Goal: Entertainment & Leisure: Browse casually

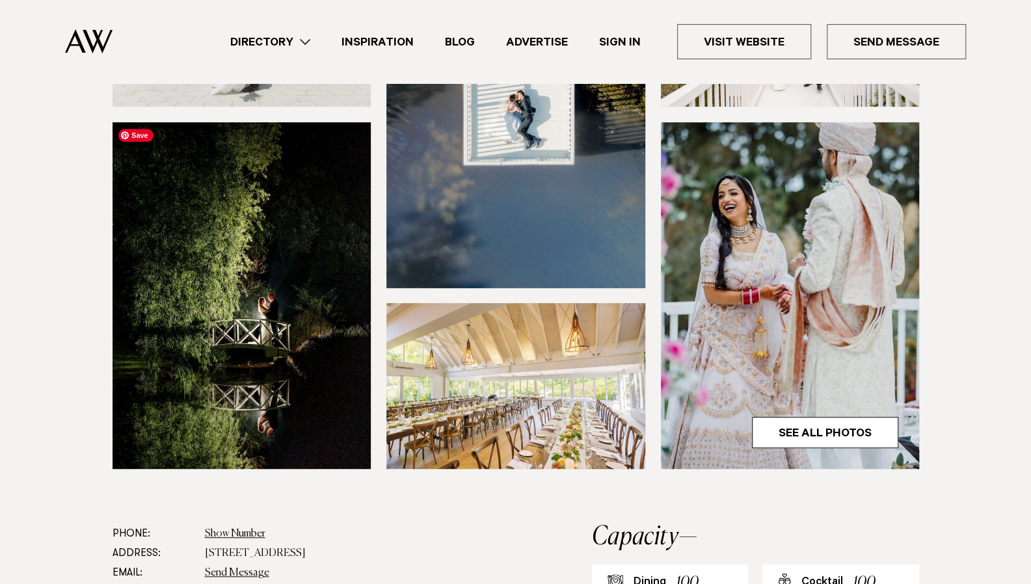
scroll to position [294, 0]
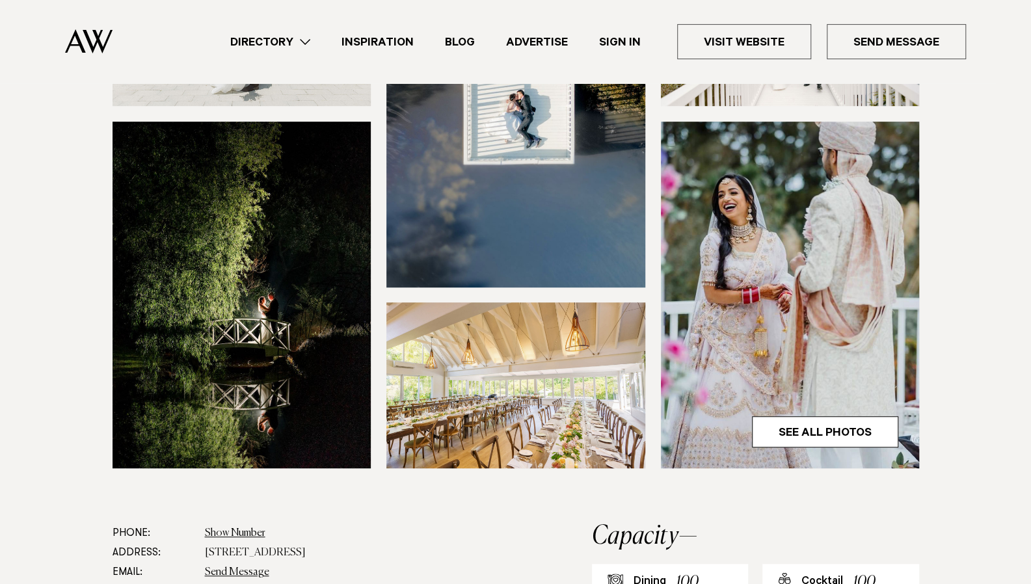
click at [0, 0] on div at bounding box center [0, 0] width 0 height 0
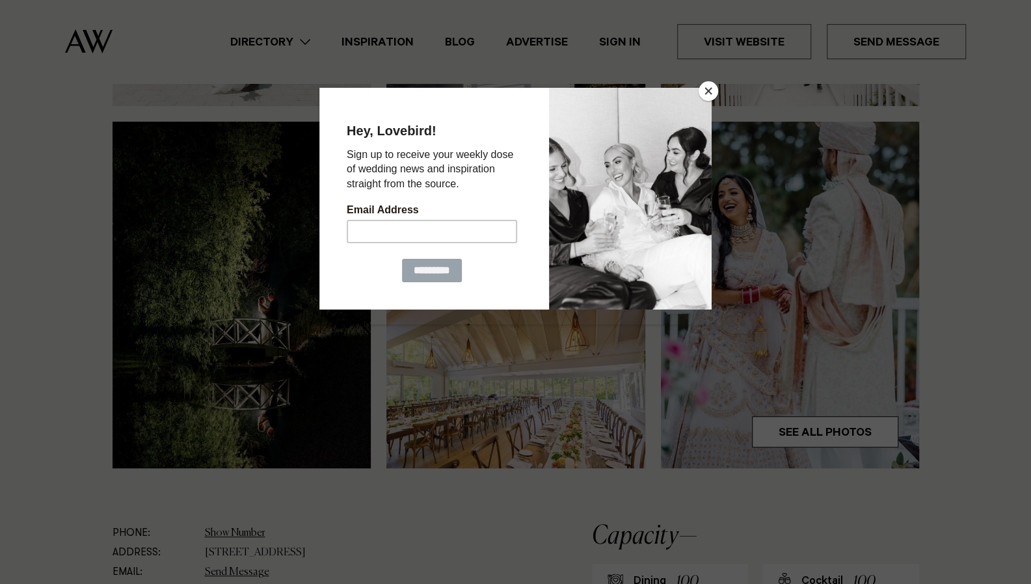
click at [713, 96] on button "Close" at bounding box center [708, 91] width 20 height 20
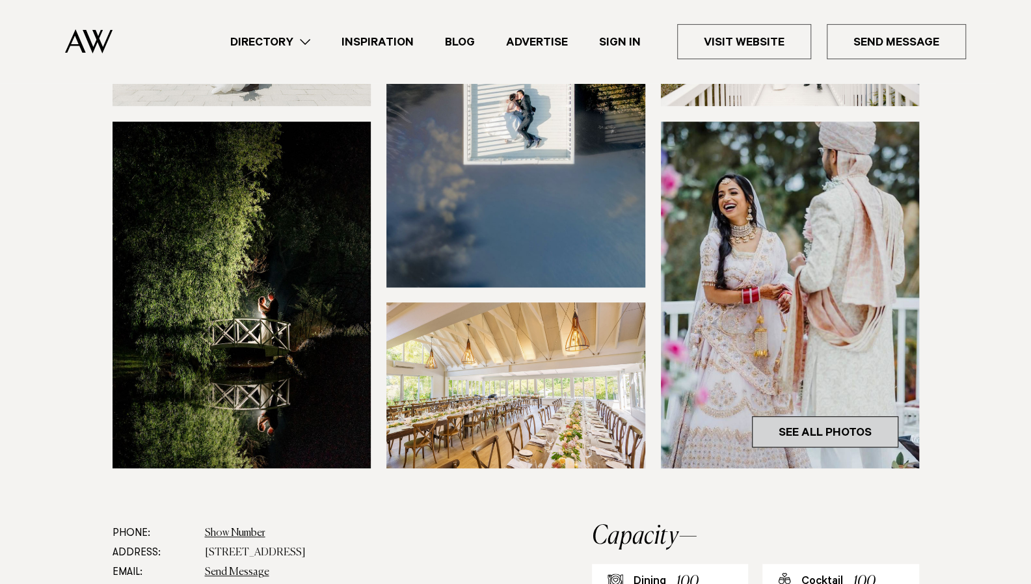
click at [825, 426] on link "See All Photos" at bounding box center [825, 431] width 146 height 31
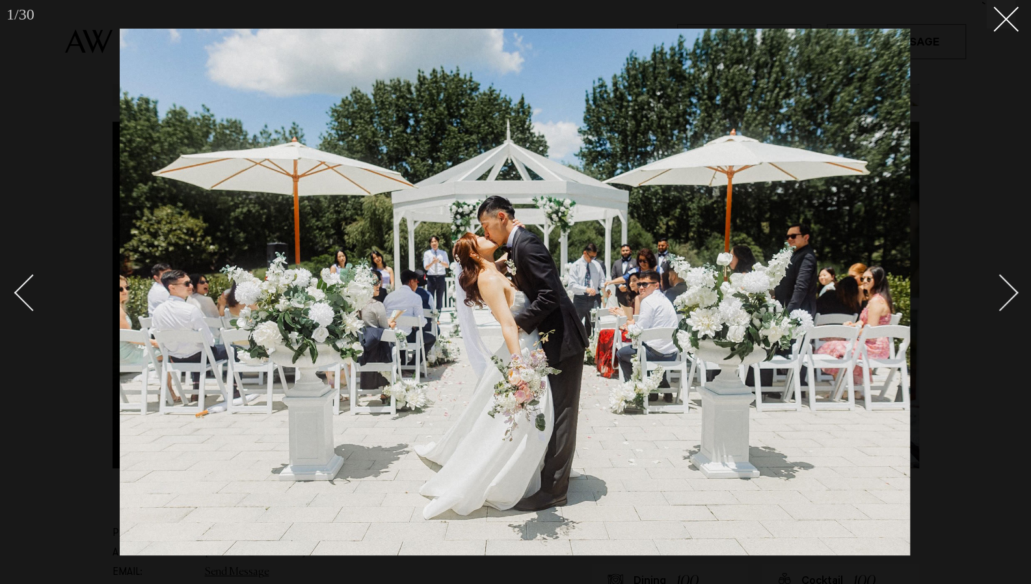
click at [1005, 300] on div "Next slide" at bounding box center [999, 292] width 37 height 37
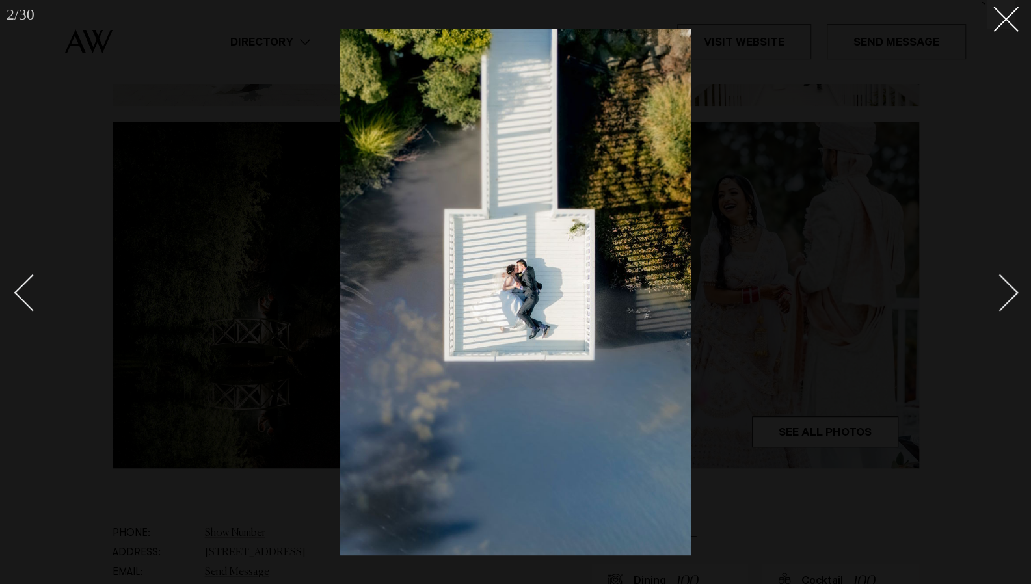
click at [1005, 300] on div "Next slide" at bounding box center [999, 292] width 37 height 37
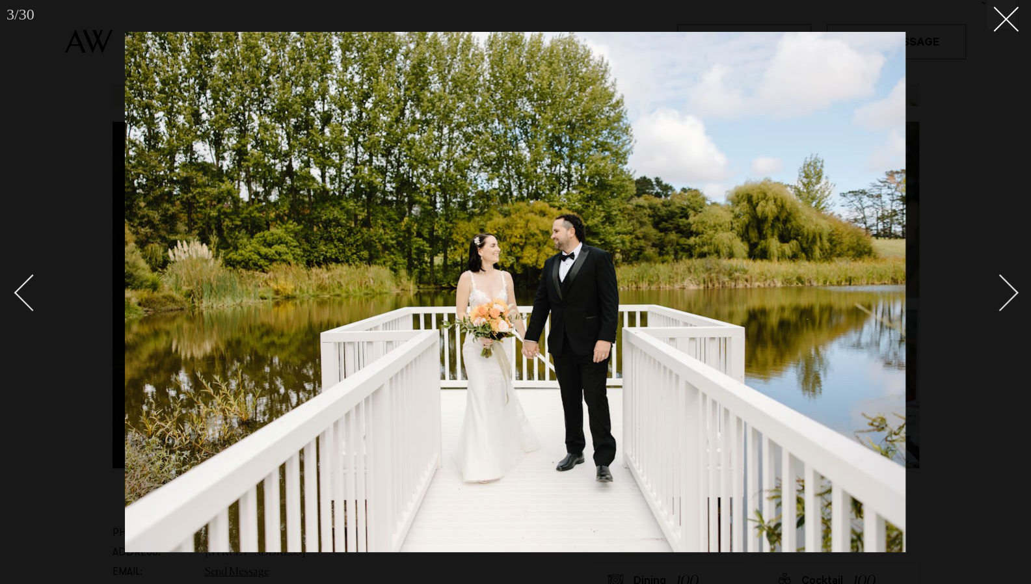
click at [1005, 300] on div "Next slide" at bounding box center [999, 292] width 37 height 37
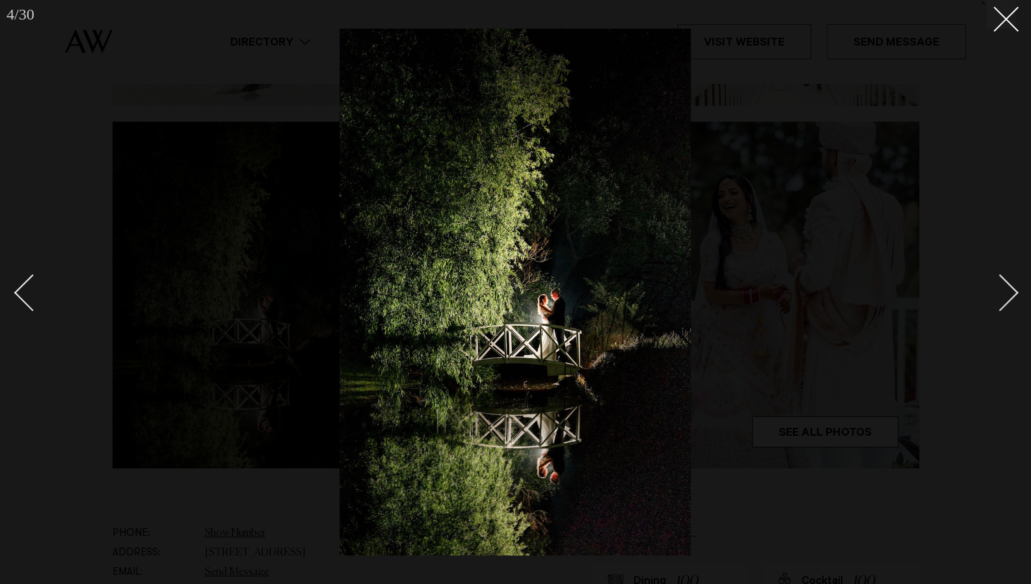
click at [1005, 300] on div "Next slide" at bounding box center [999, 292] width 37 height 37
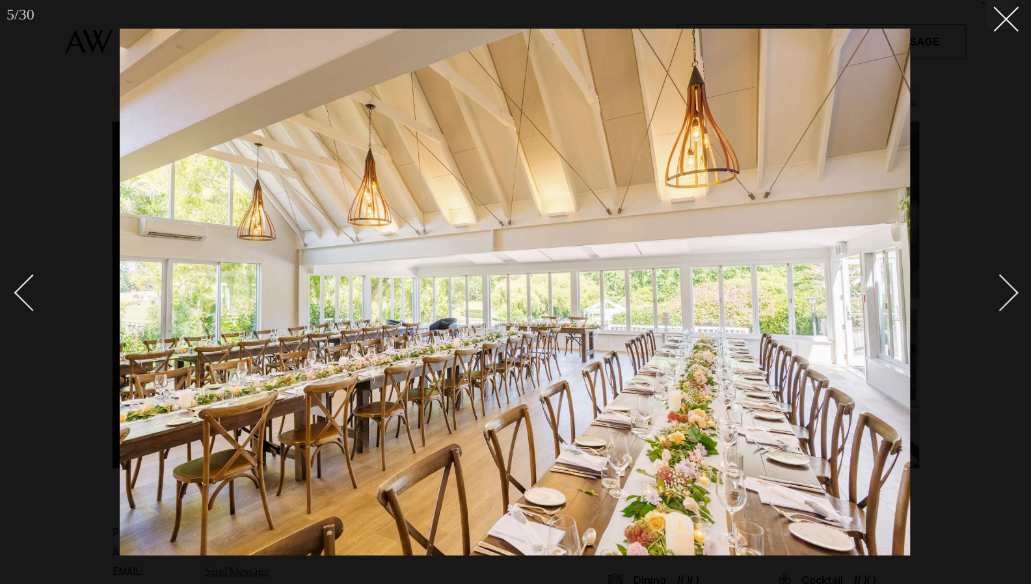
click at [1005, 300] on div "Next slide" at bounding box center [999, 292] width 37 height 37
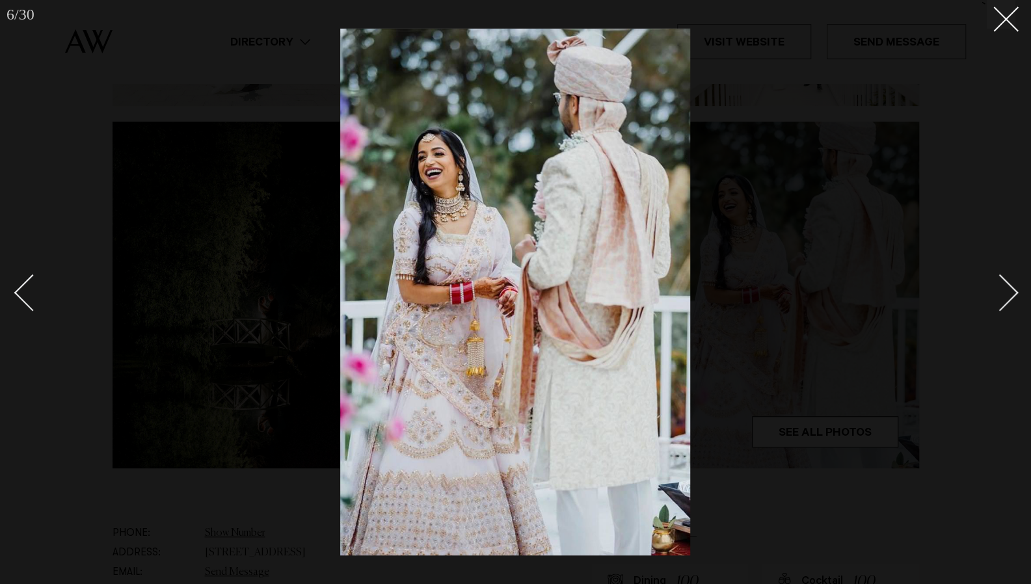
click at [1005, 300] on div "Next slide" at bounding box center [999, 292] width 37 height 37
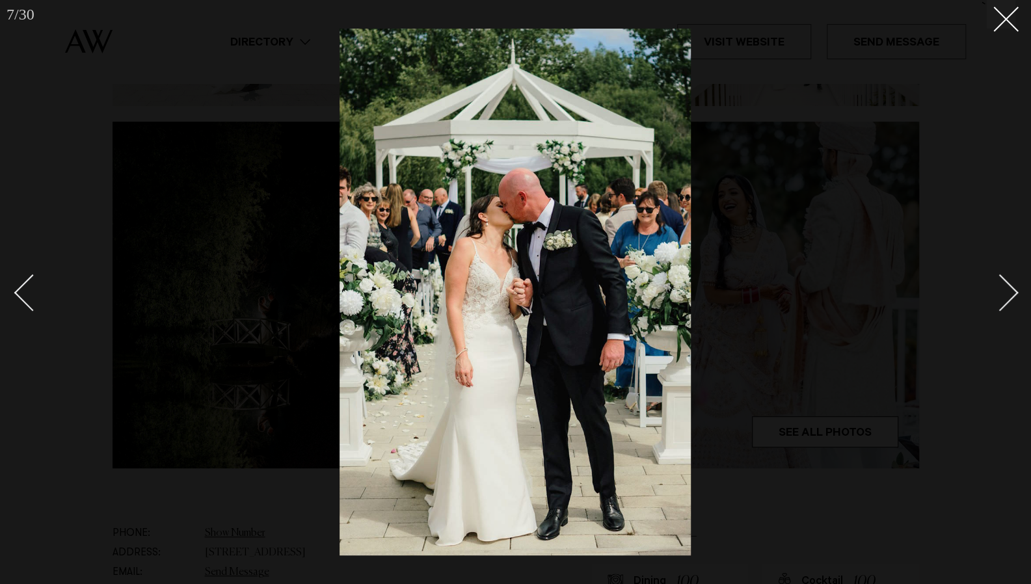
click at [1005, 300] on div "Next slide" at bounding box center [999, 292] width 37 height 37
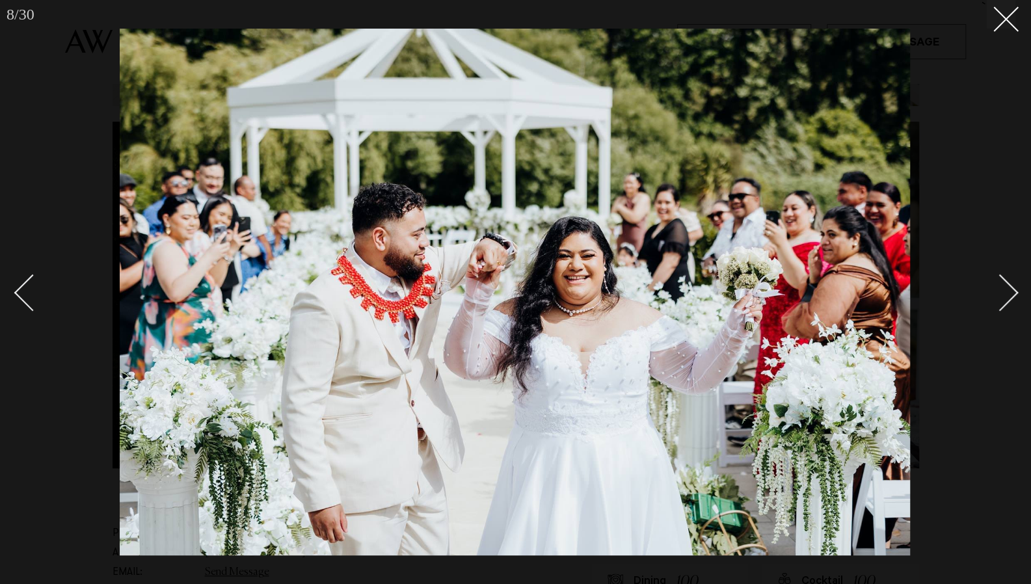
click at [1005, 300] on div "Next slide" at bounding box center [999, 292] width 37 height 37
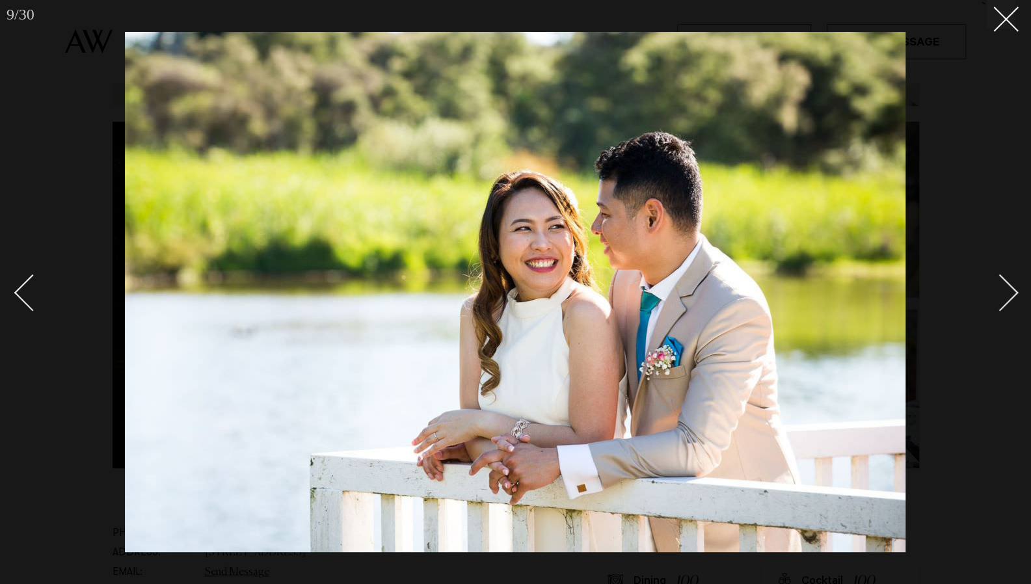
click at [1005, 300] on div "Next slide" at bounding box center [999, 292] width 37 height 37
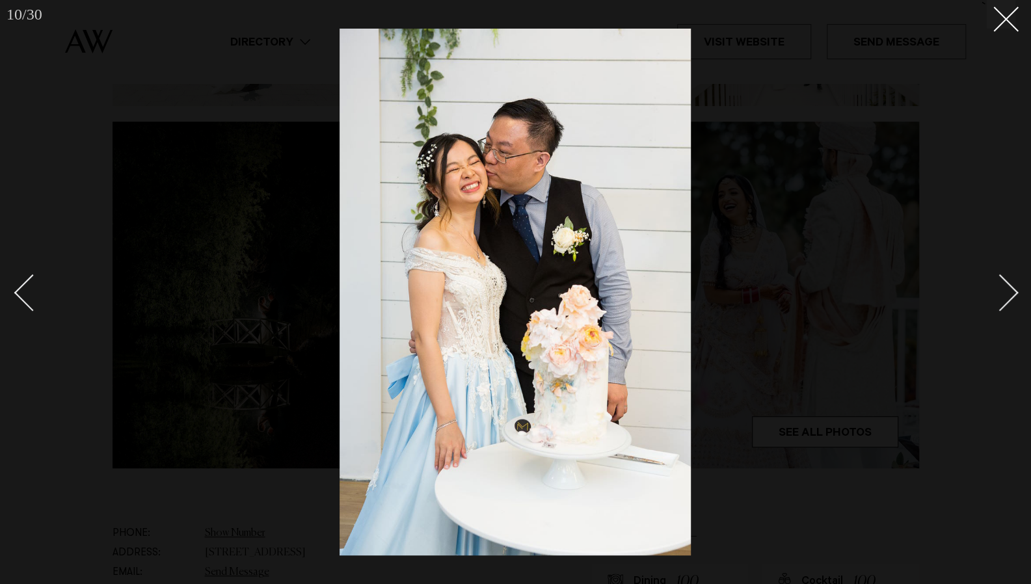
click at [1005, 300] on div "Next slide" at bounding box center [999, 292] width 37 height 37
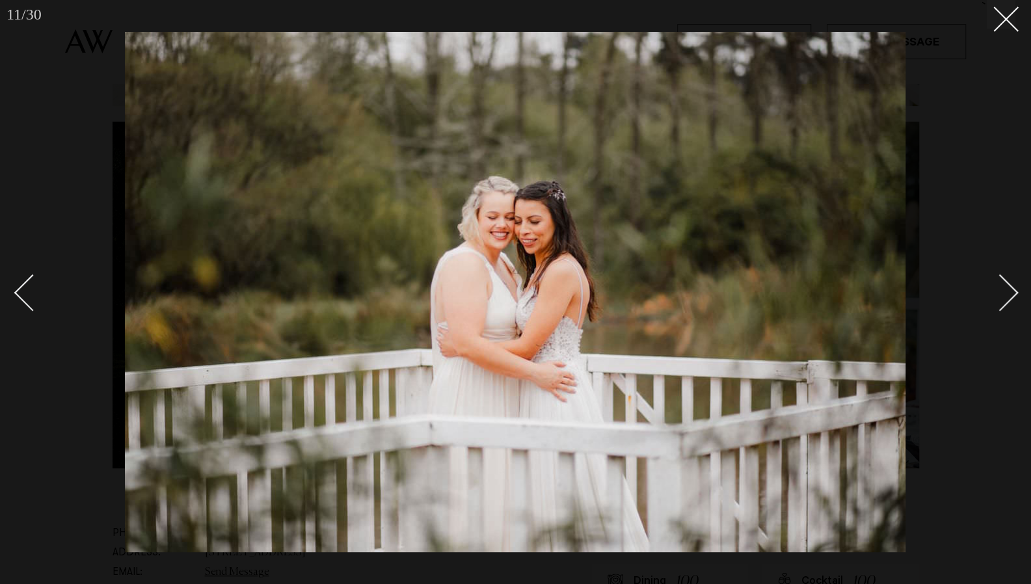
click at [1005, 300] on div "Next slide" at bounding box center [999, 292] width 37 height 37
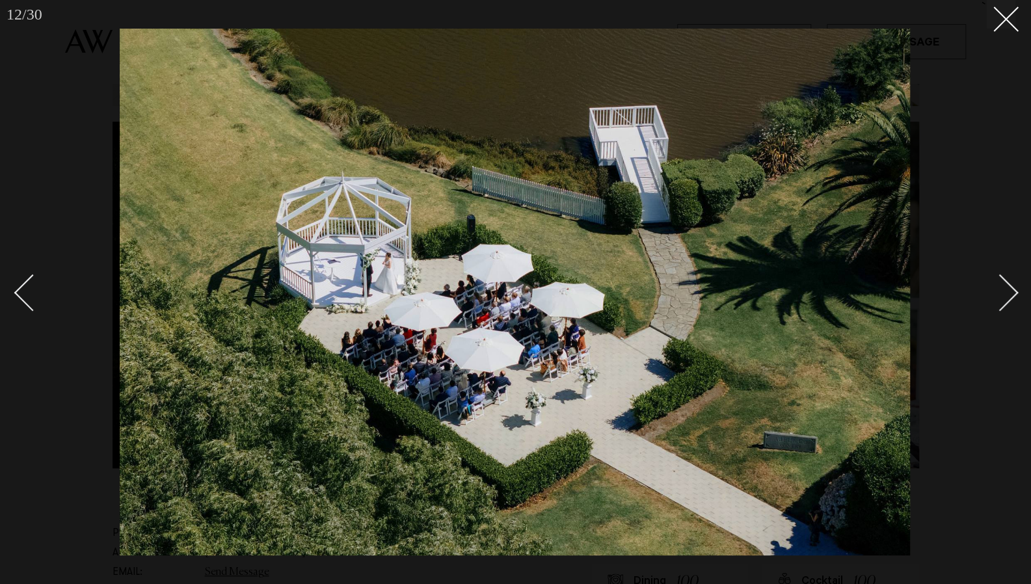
click at [1005, 300] on div "Next slide" at bounding box center [999, 292] width 37 height 37
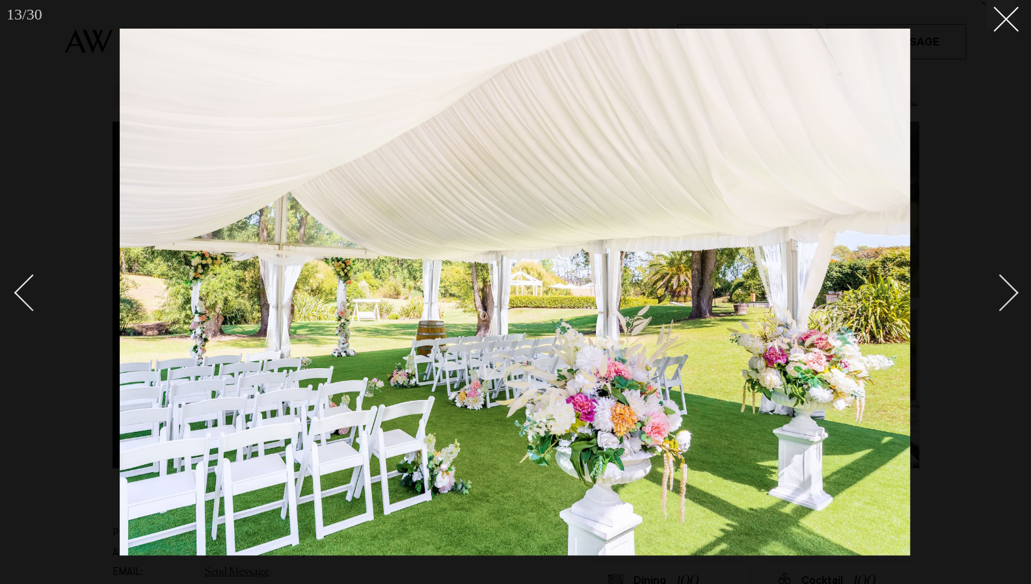
click at [1005, 300] on div "Next slide" at bounding box center [999, 292] width 37 height 37
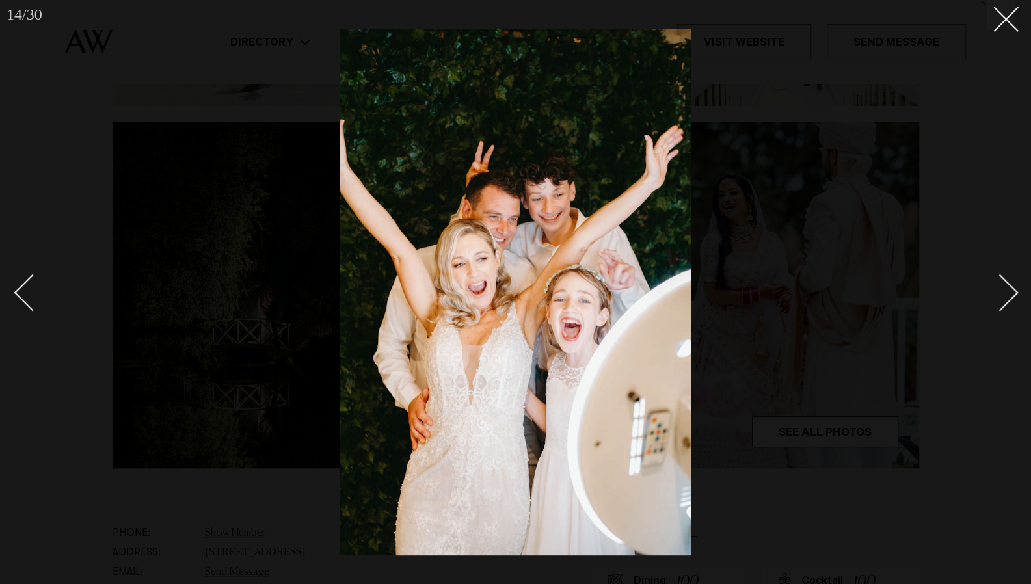
click at [1005, 300] on div "Next slide" at bounding box center [999, 292] width 37 height 37
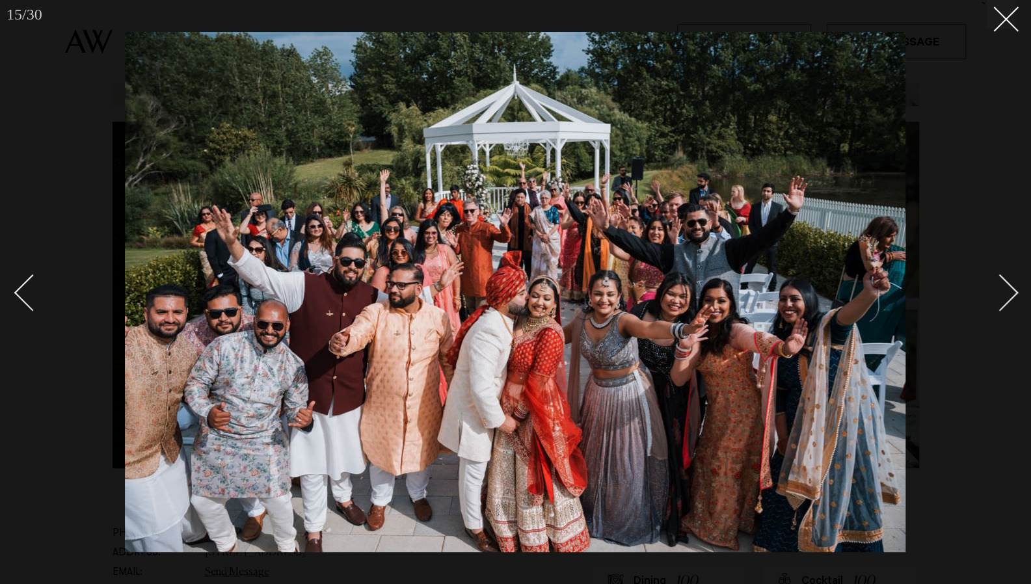
click at [1005, 300] on div "Next slide" at bounding box center [999, 292] width 37 height 37
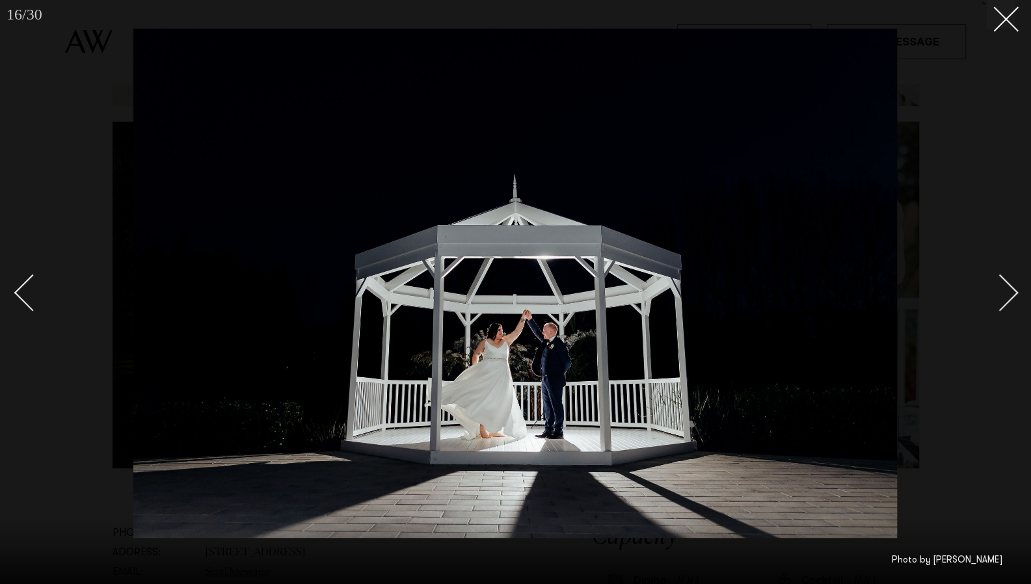
click at [1005, 300] on div "Next slide" at bounding box center [999, 292] width 37 height 37
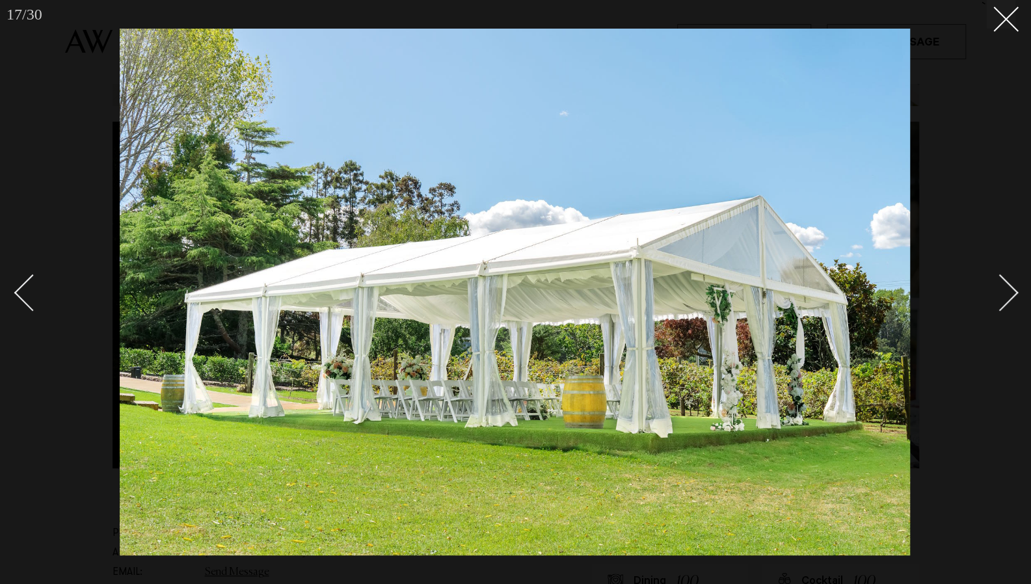
click at [1005, 300] on div "Next slide" at bounding box center [999, 292] width 37 height 37
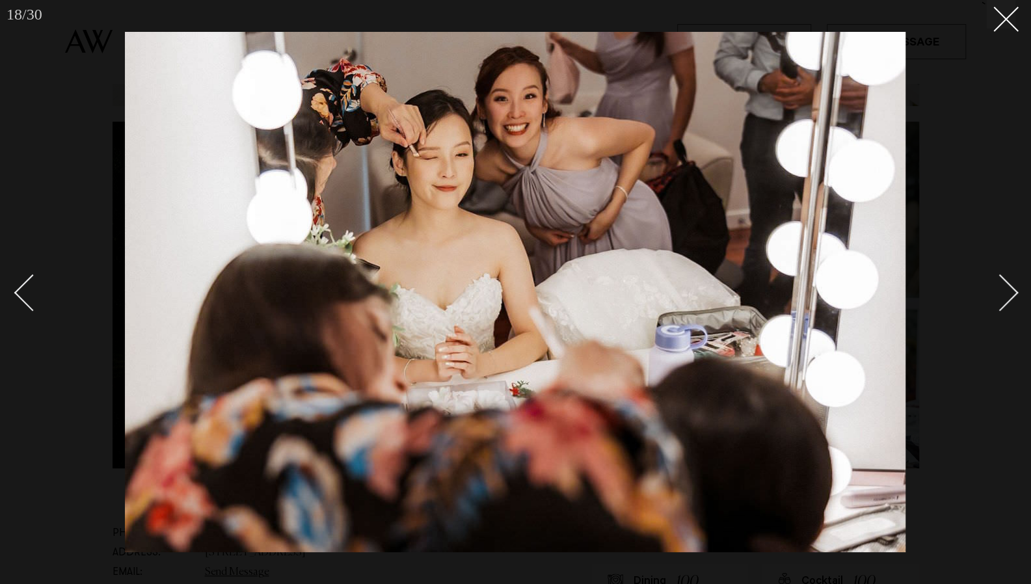
click at [1005, 300] on div "Next slide" at bounding box center [999, 292] width 37 height 37
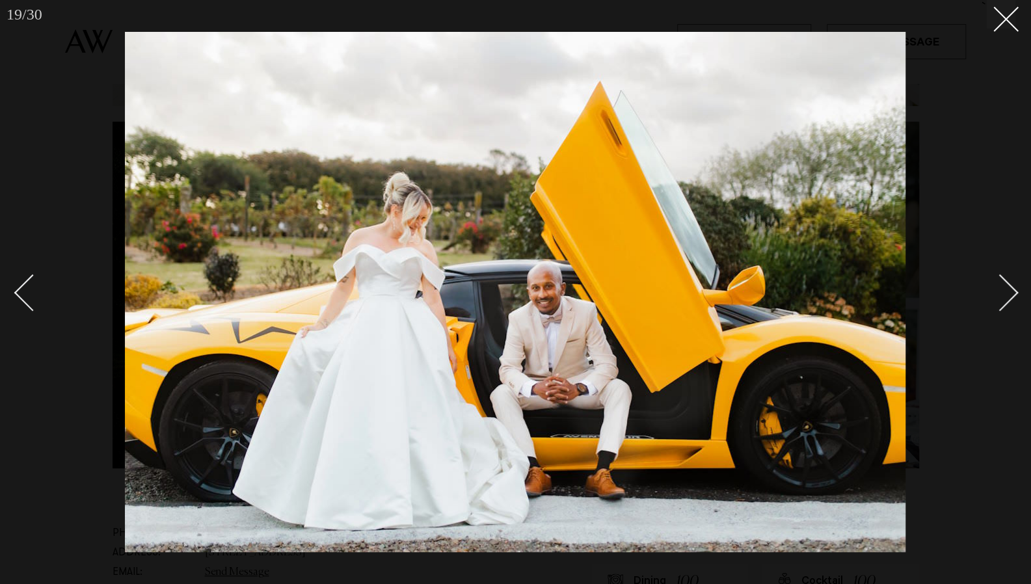
click at [1005, 300] on div "Next slide" at bounding box center [999, 292] width 37 height 37
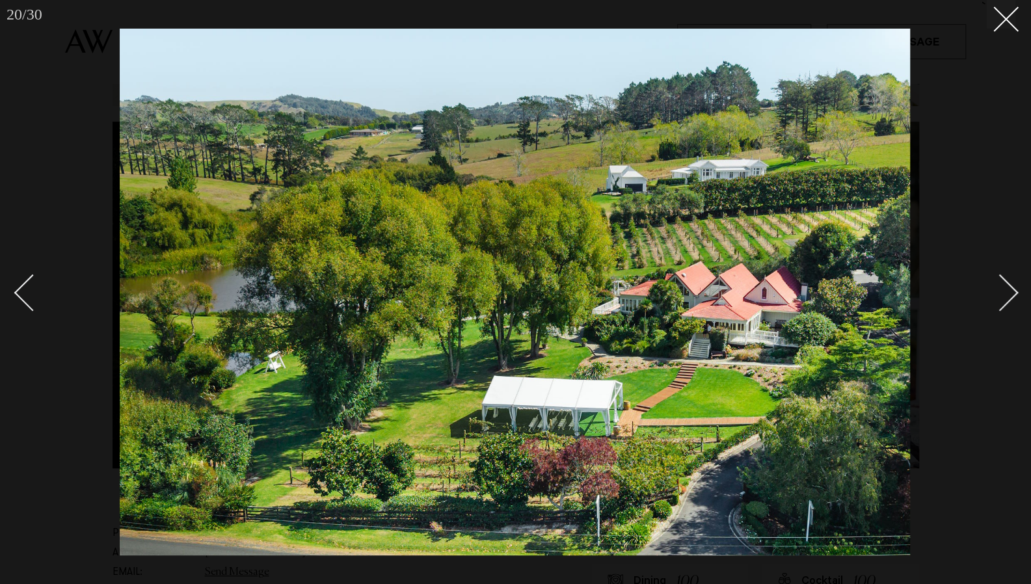
click at [1005, 300] on div "Next slide" at bounding box center [999, 292] width 37 height 37
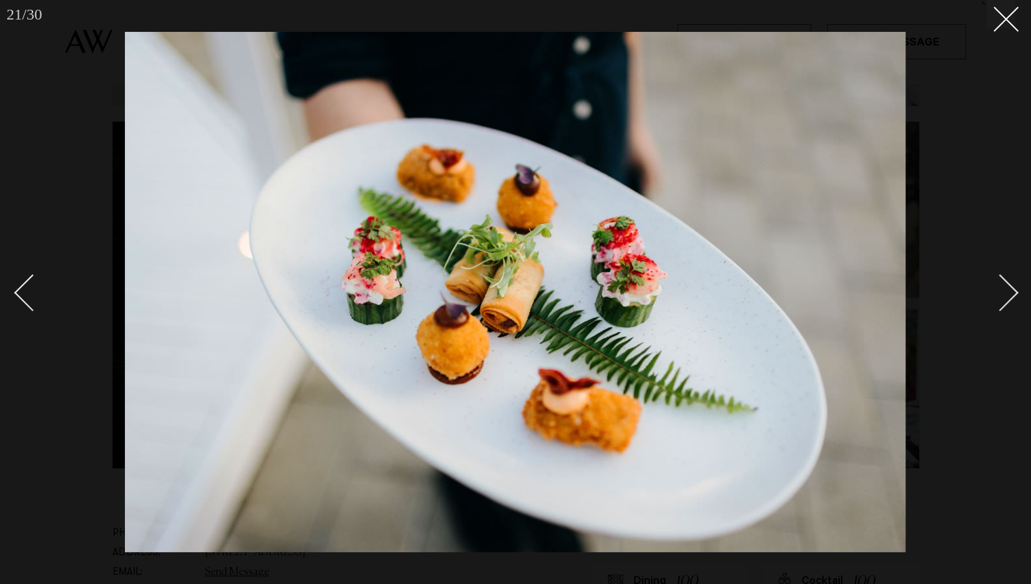
click at [1005, 300] on div "Next slide" at bounding box center [999, 292] width 37 height 37
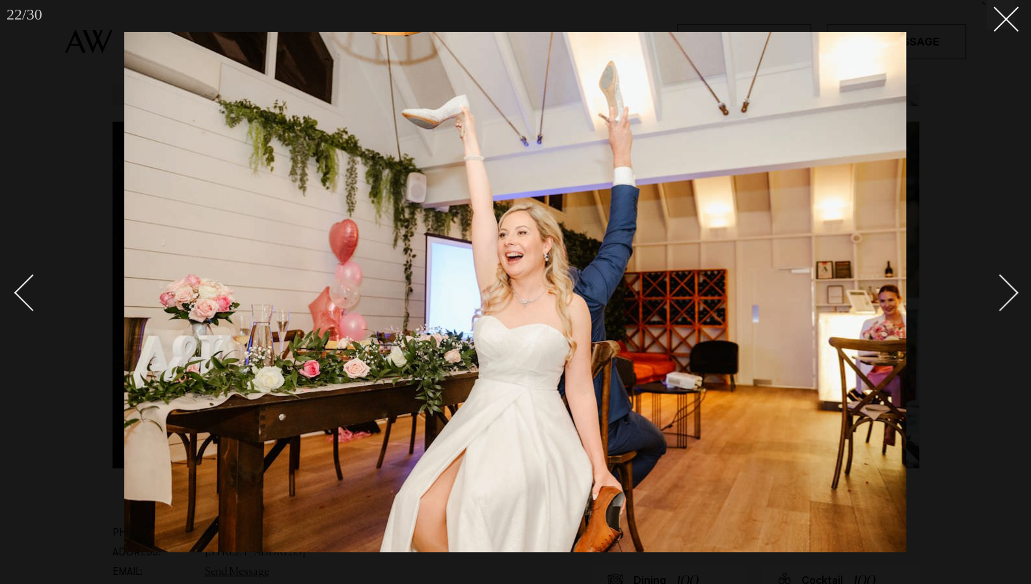
click at [1005, 300] on div "Next slide" at bounding box center [999, 292] width 37 height 37
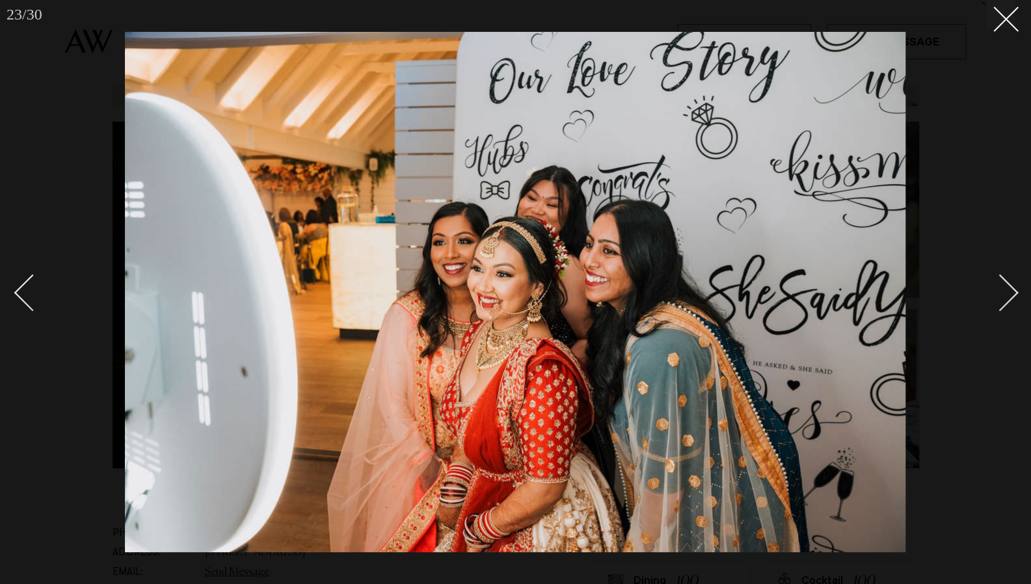
click at [1005, 300] on div "Next slide" at bounding box center [999, 292] width 37 height 37
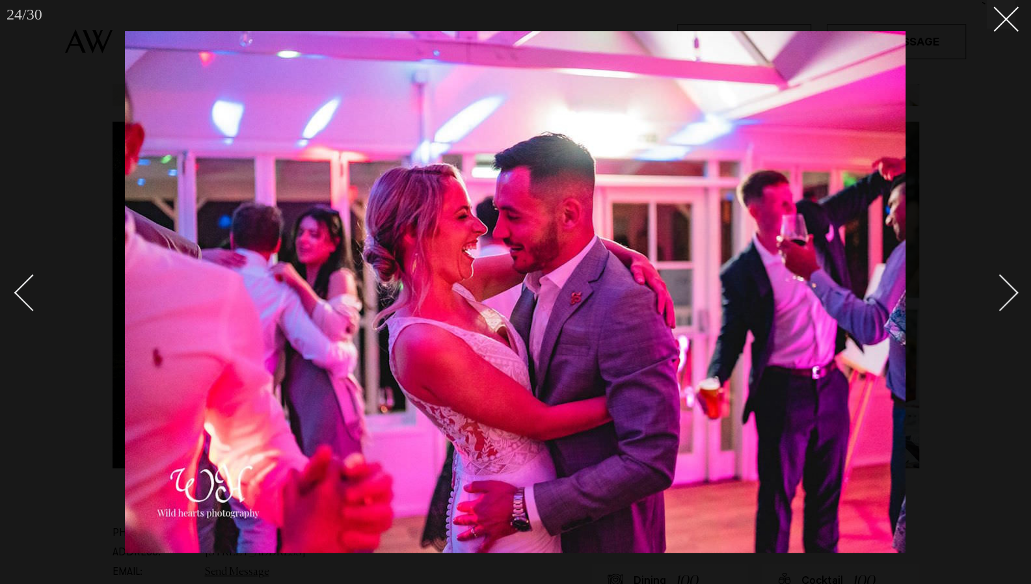
click at [1005, 300] on div "Next slide" at bounding box center [999, 292] width 37 height 37
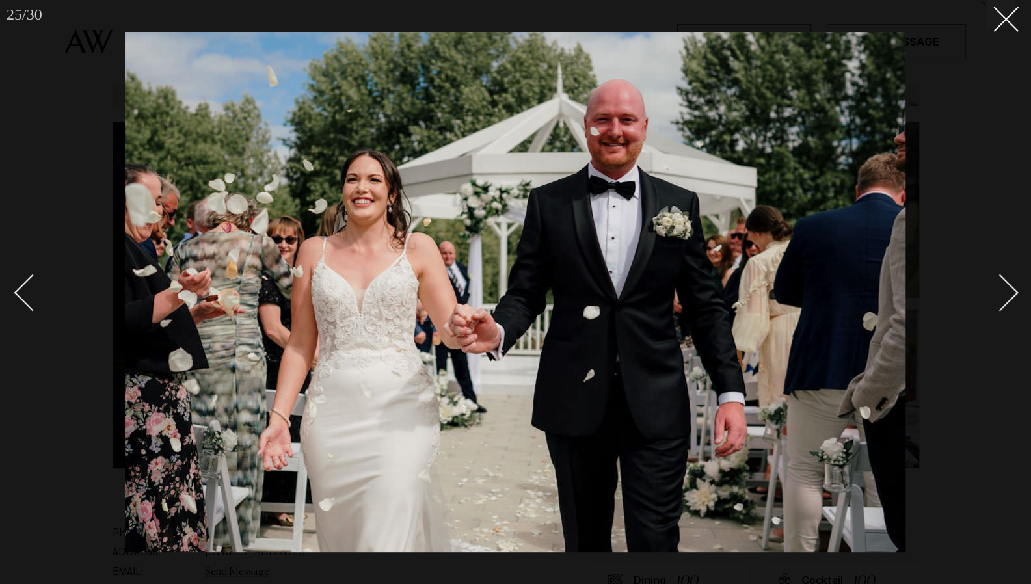
click at [1005, 300] on div "Next slide" at bounding box center [999, 292] width 37 height 37
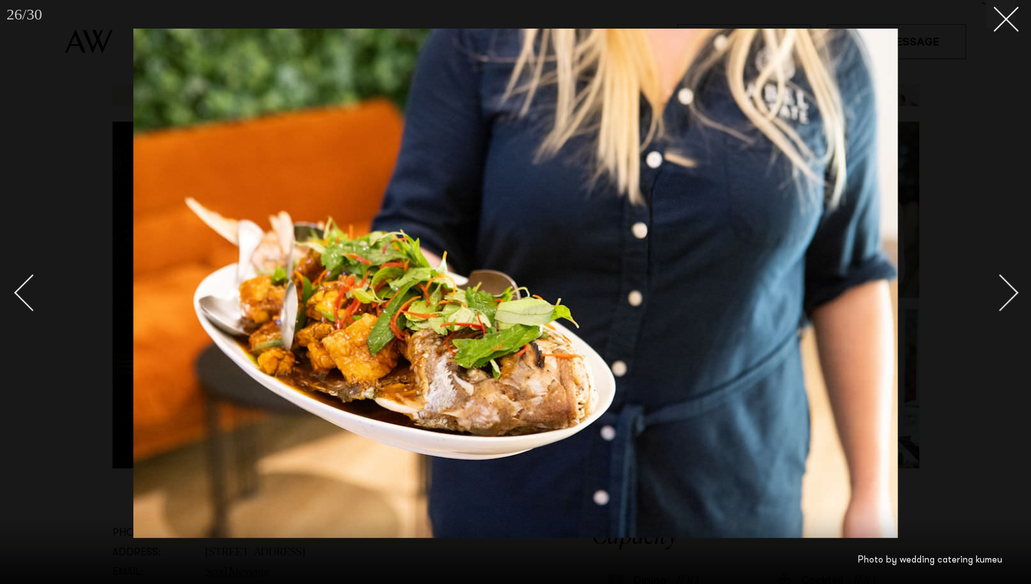
click at [1005, 300] on div "Next slide" at bounding box center [999, 292] width 37 height 37
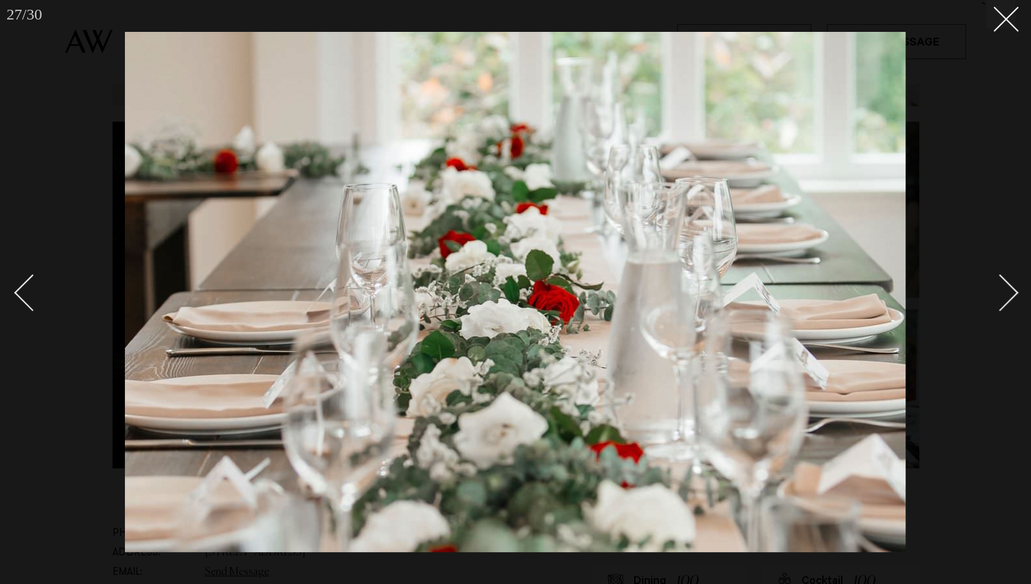
click at [1005, 300] on div "Next slide" at bounding box center [999, 292] width 37 height 37
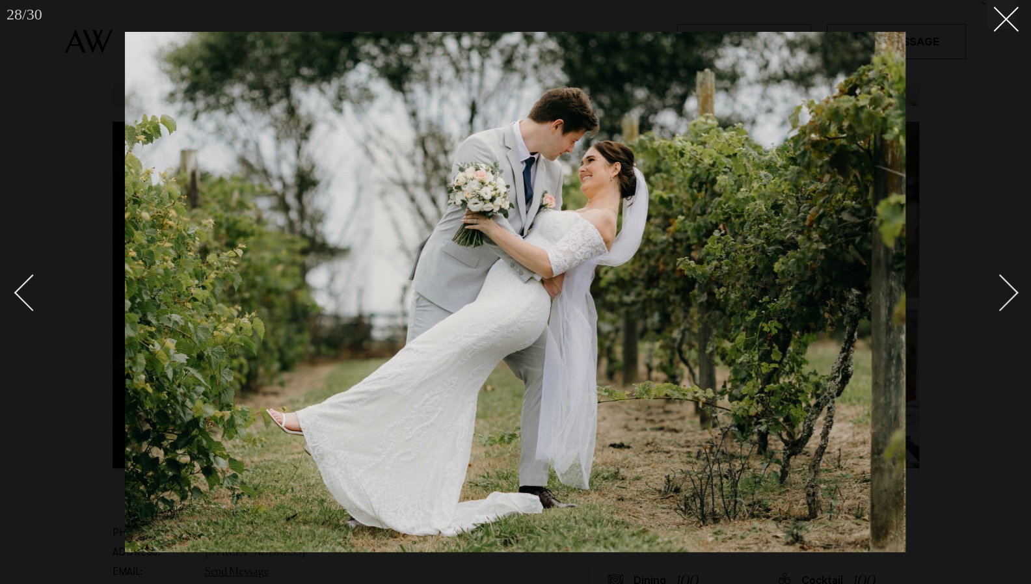
click at [1005, 300] on div "Next slide" at bounding box center [999, 292] width 37 height 37
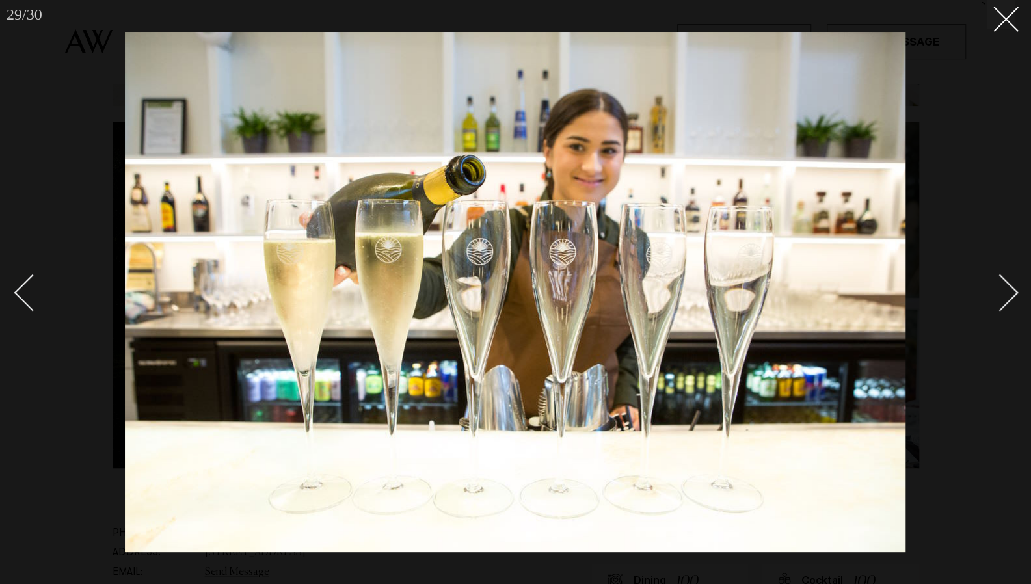
click at [1005, 300] on div "Next slide" at bounding box center [999, 292] width 37 height 37
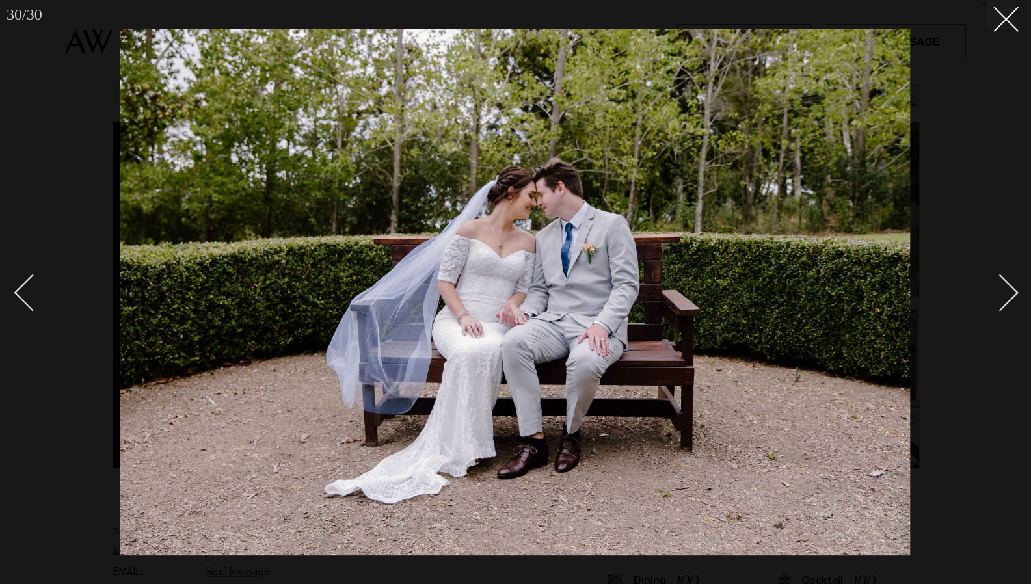
click at [1005, 300] on div "Next slide" at bounding box center [999, 292] width 37 height 37
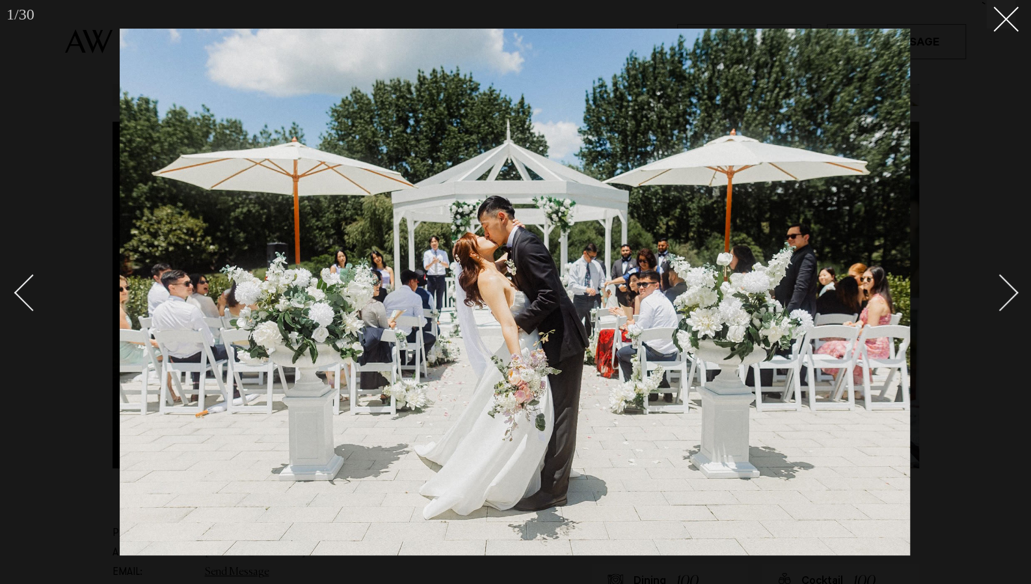
click at [1005, 300] on div "Next slide" at bounding box center [999, 292] width 37 height 37
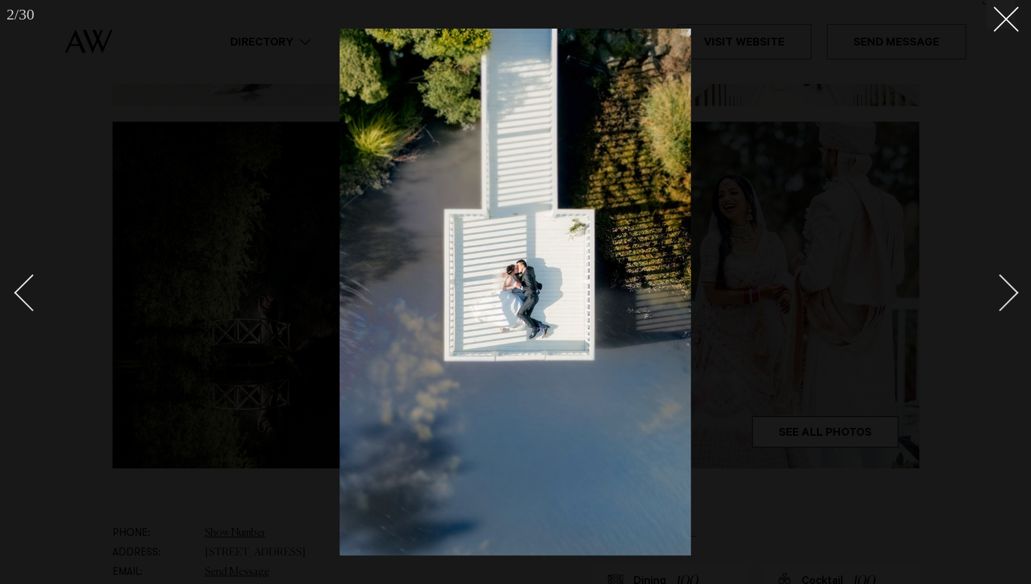
click at [1005, 300] on div "Next slide" at bounding box center [999, 292] width 37 height 37
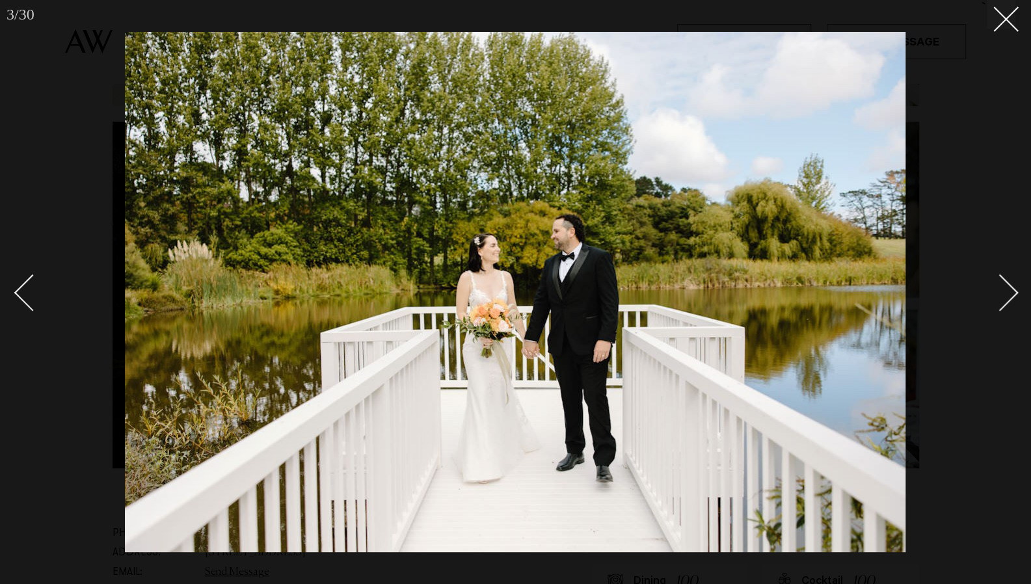
click at [1005, 300] on div "Next slide" at bounding box center [999, 292] width 37 height 37
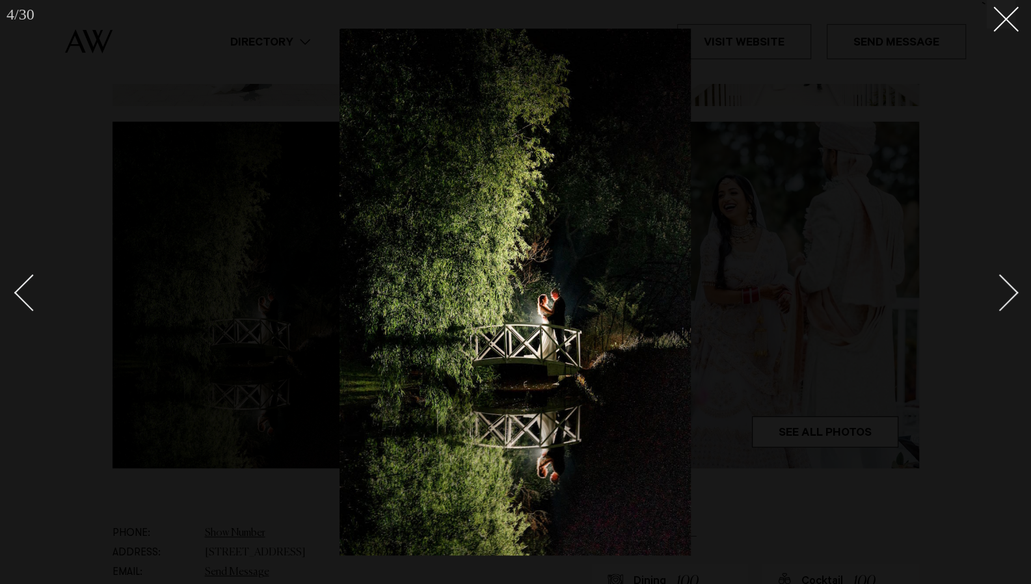
click at [1005, 300] on div "Next slide" at bounding box center [999, 292] width 37 height 37
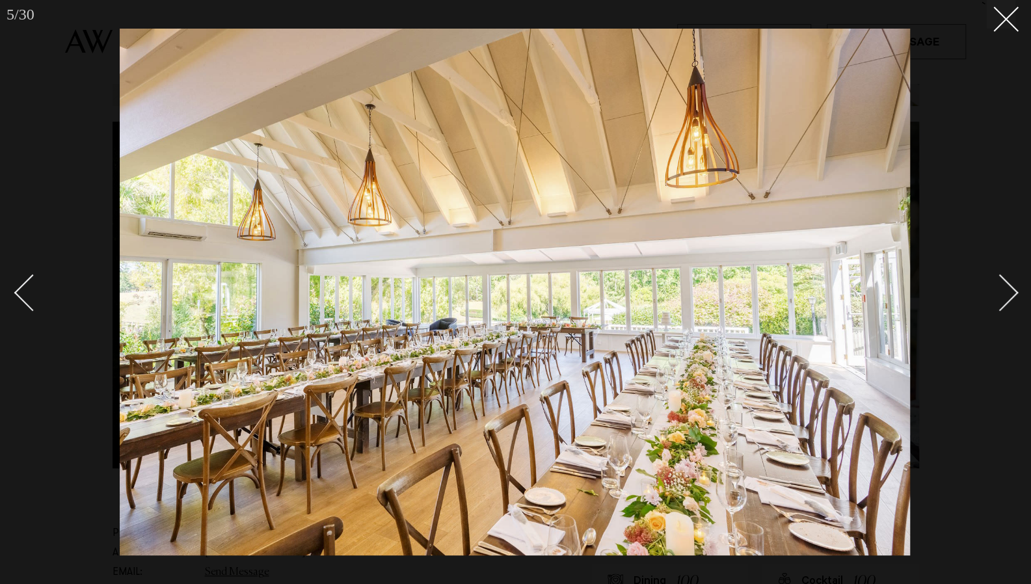
click at [1005, 300] on div "Next slide" at bounding box center [999, 292] width 37 height 37
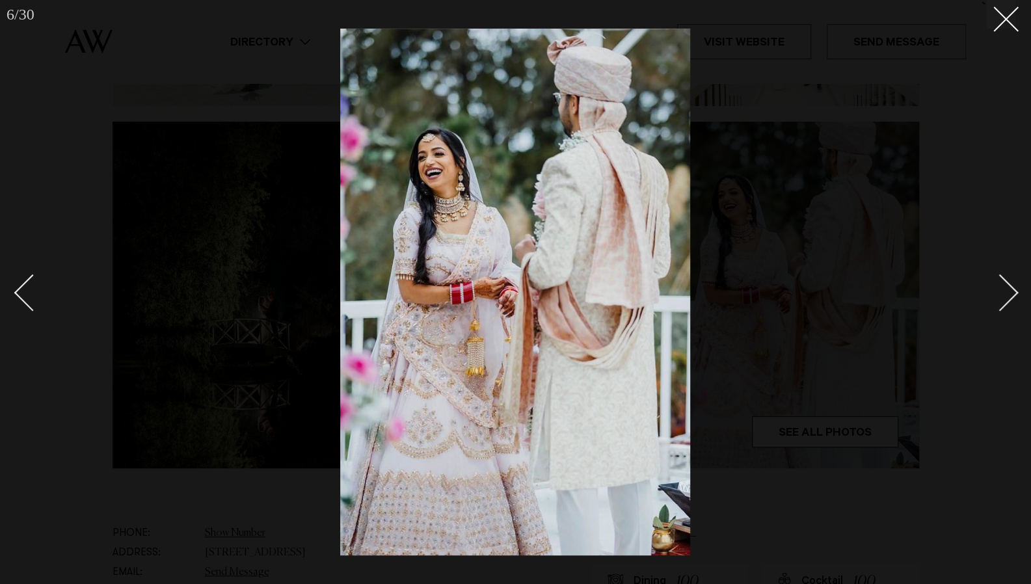
click at [1005, 300] on div "Next slide" at bounding box center [999, 292] width 37 height 37
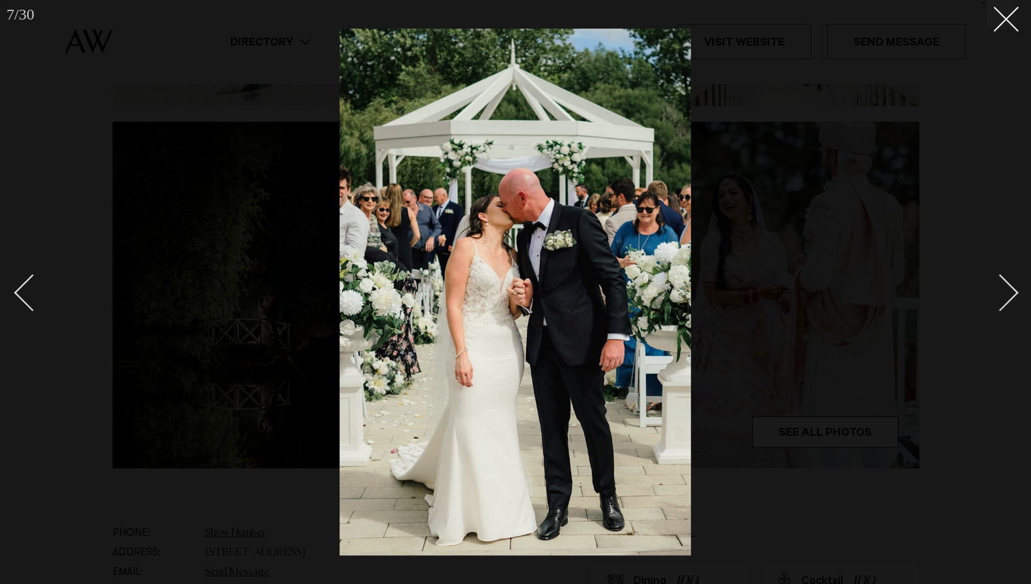
click at [1005, 300] on div "Next slide" at bounding box center [999, 292] width 37 height 37
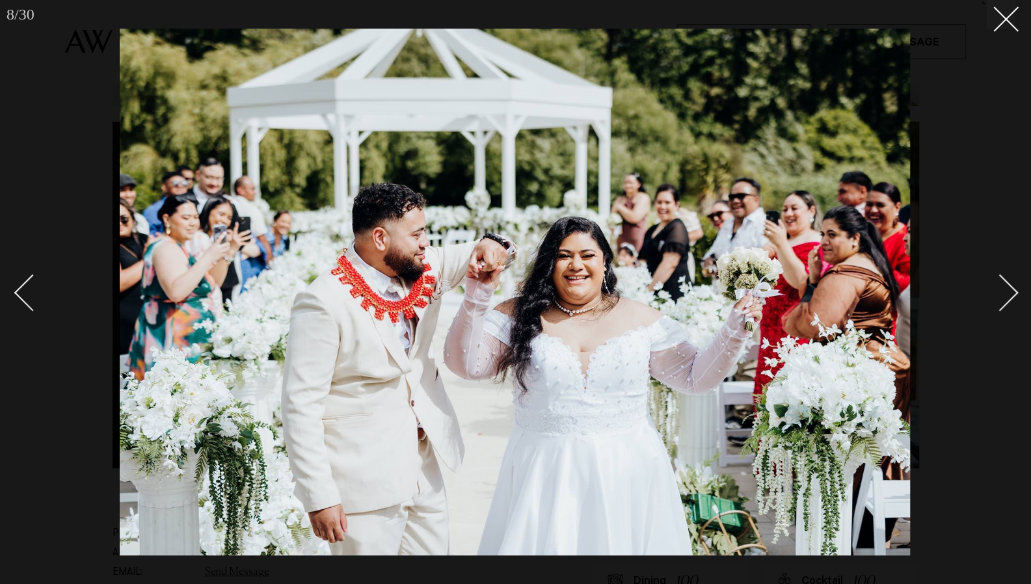
click at [1005, 300] on div "Next slide" at bounding box center [999, 292] width 37 height 37
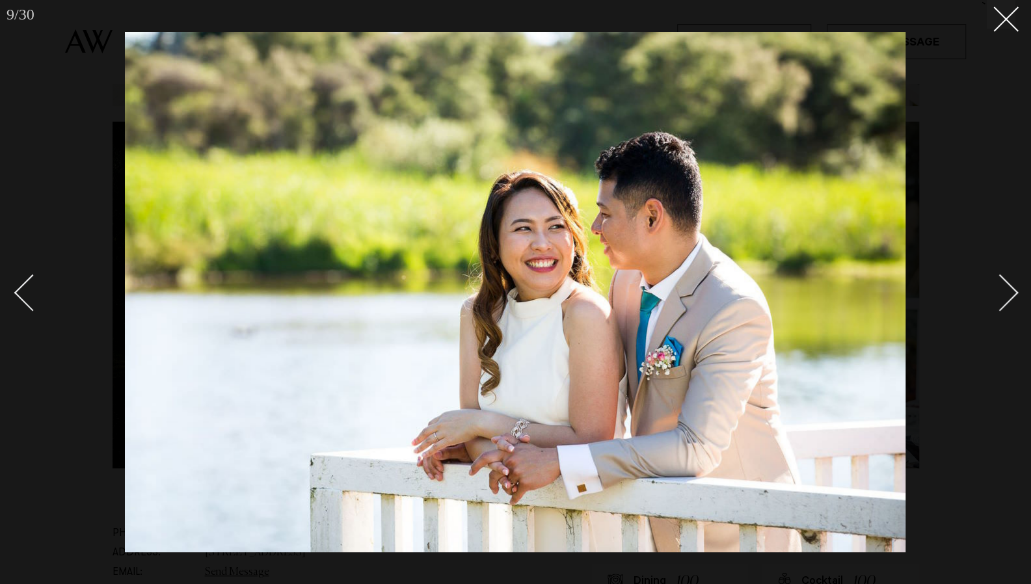
click at [1005, 300] on div "Next slide" at bounding box center [999, 292] width 37 height 37
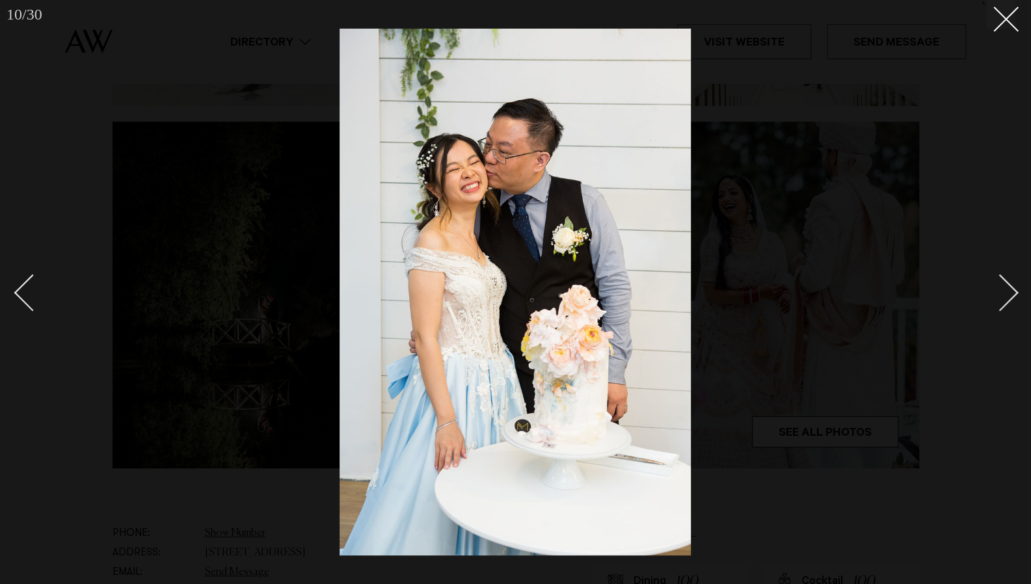
click at [1005, 300] on div "Next slide" at bounding box center [999, 292] width 37 height 37
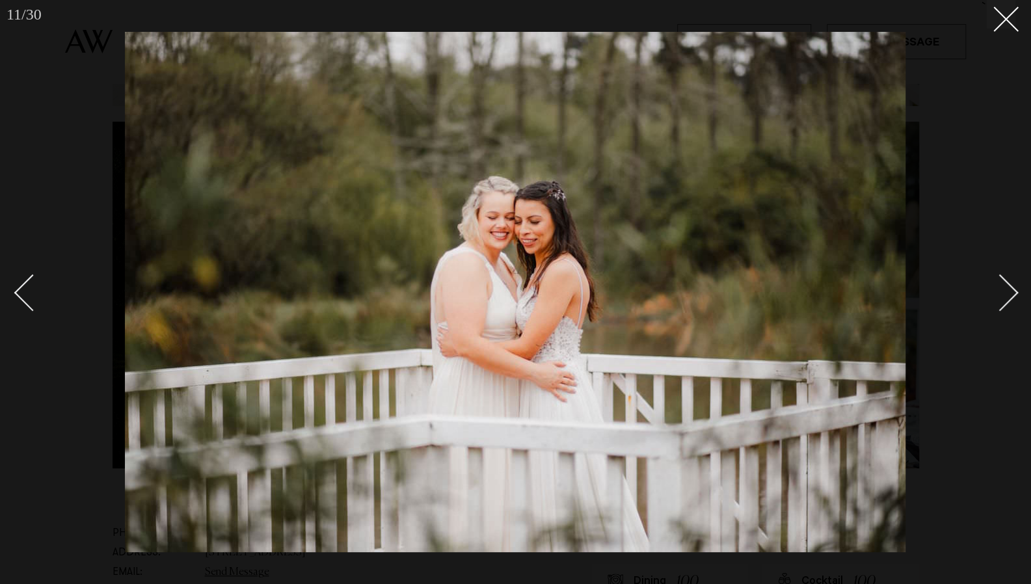
click at [1005, 300] on div "Next slide" at bounding box center [999, 292] width 37 height 37
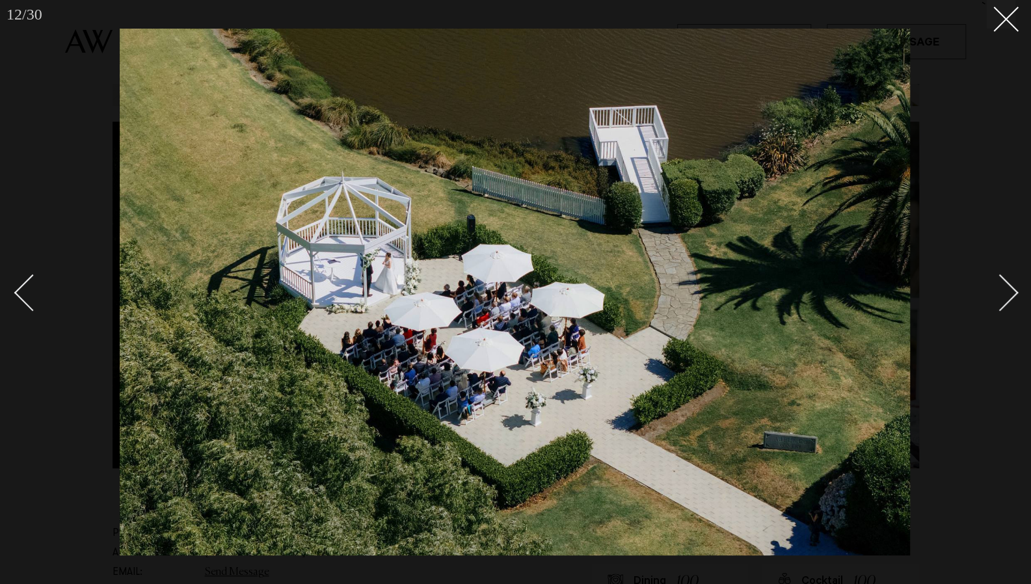
click at [1005, 300] on div "Next slide" at bounding box center [999, 292] width 37 height 37
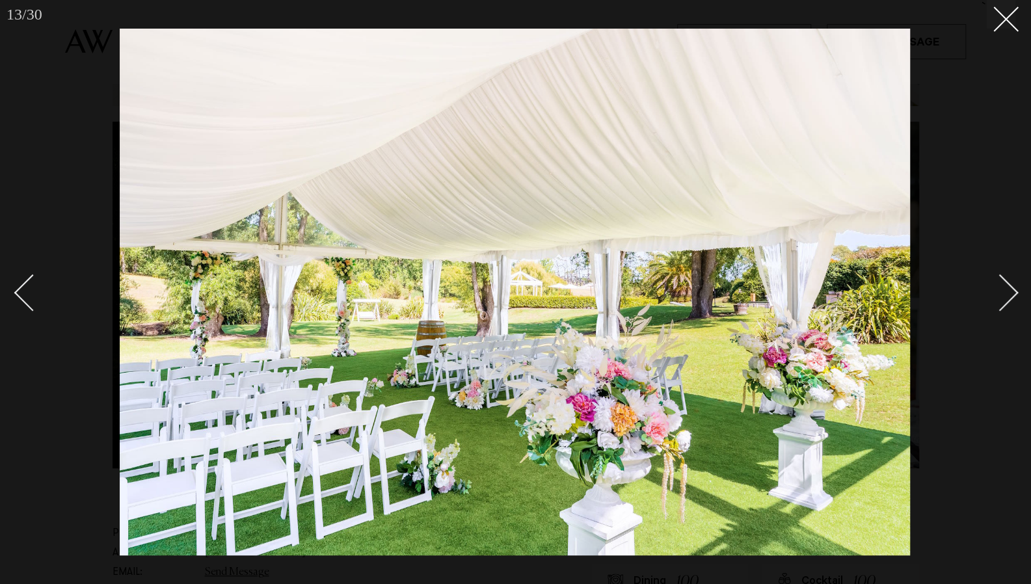
click at [1005, 300] on div "Next slide" at bounding box center [999, 292] width 37 height 37
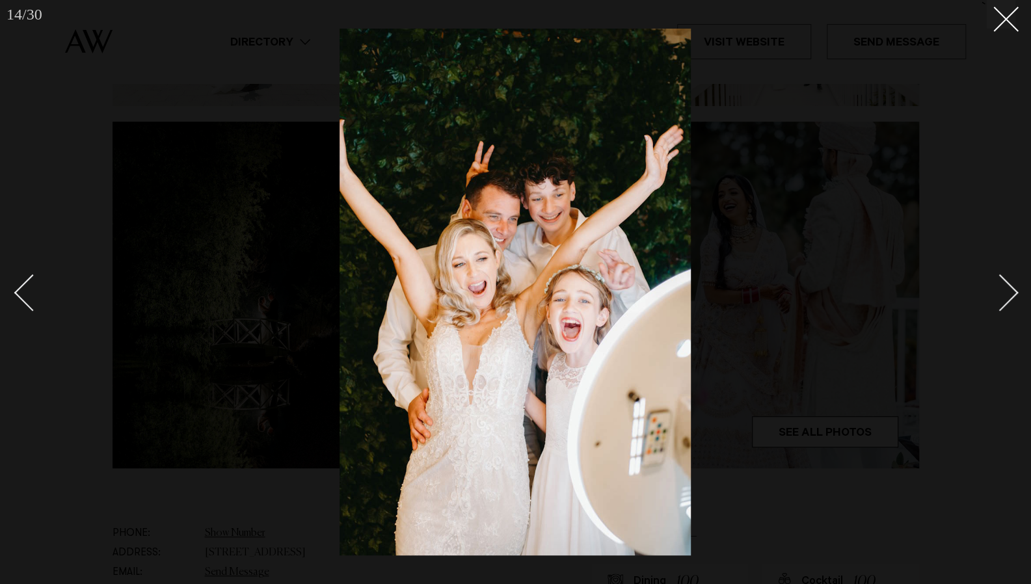
click at [1005, 300] on div "Next slide" at bounding box center [999, 292] width 37 height 37
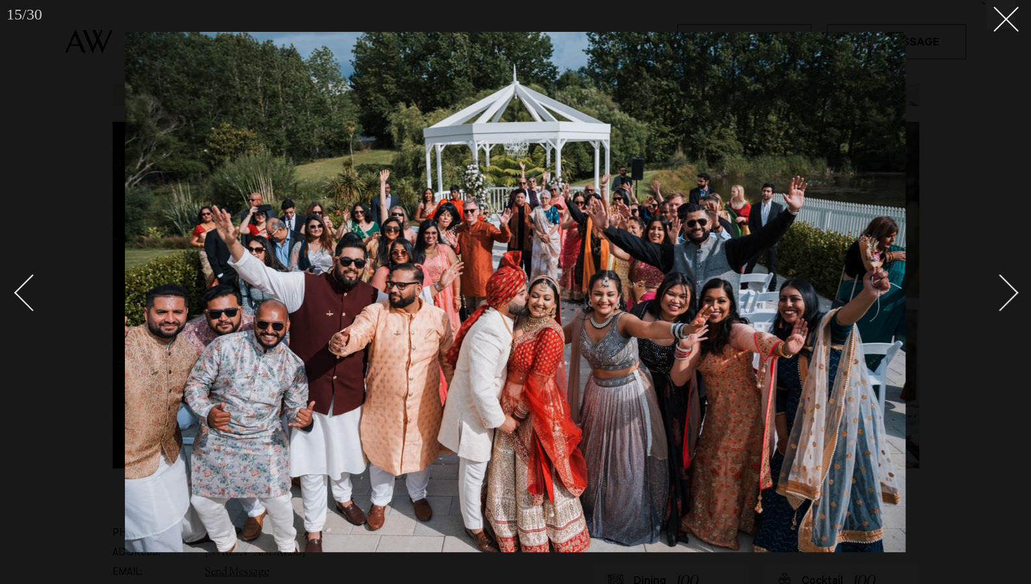
click at [1005, 300] on div "Next slide" at bounding box center [999, 292] width 37 height 37
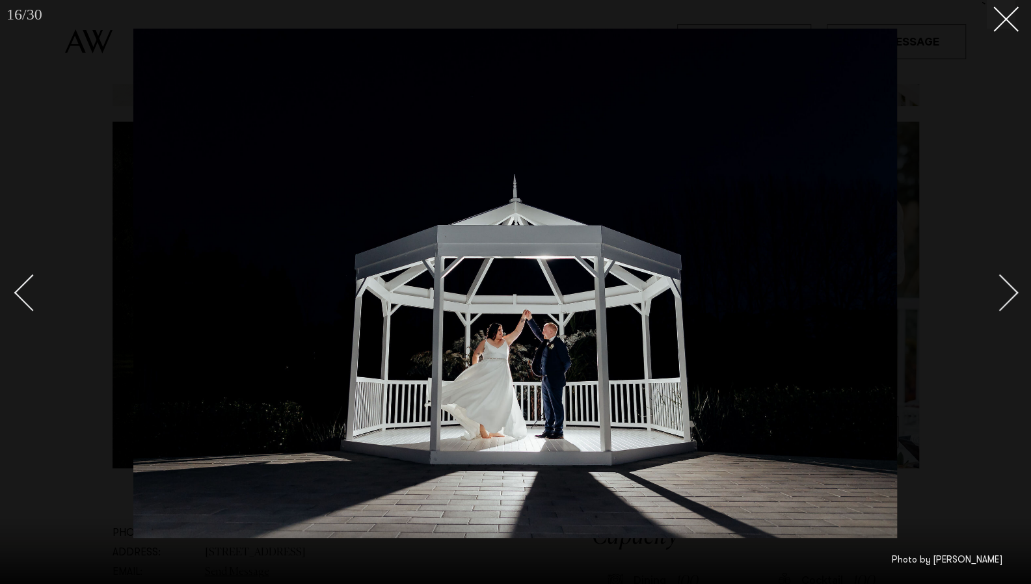
click at [1005, 300] on div "Next slide" at bounding box center [999, 292] width 37 height 37
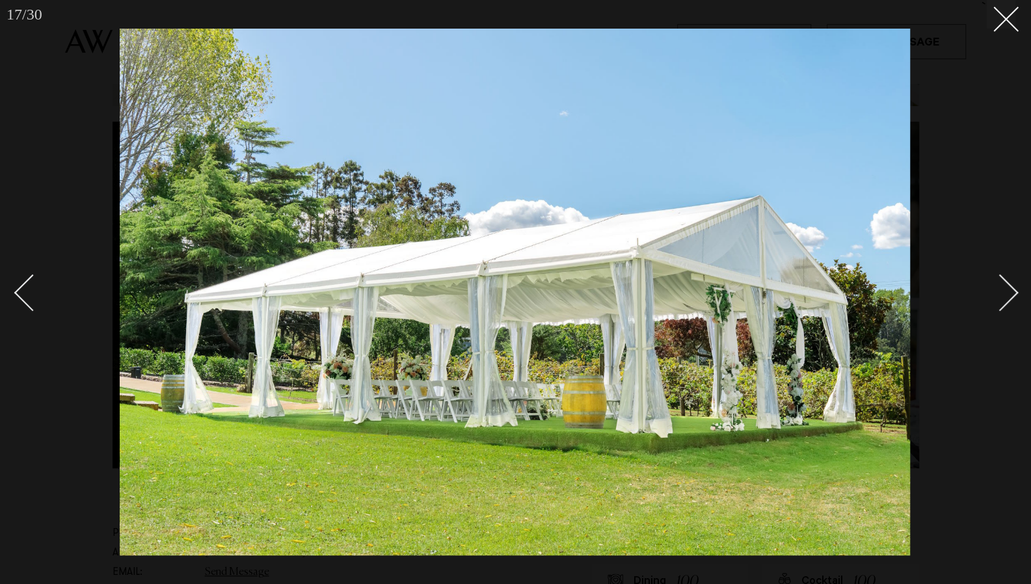
click at [1005, 300] on div "Next slide" at bounding box center [999, 292] width 37 height 37
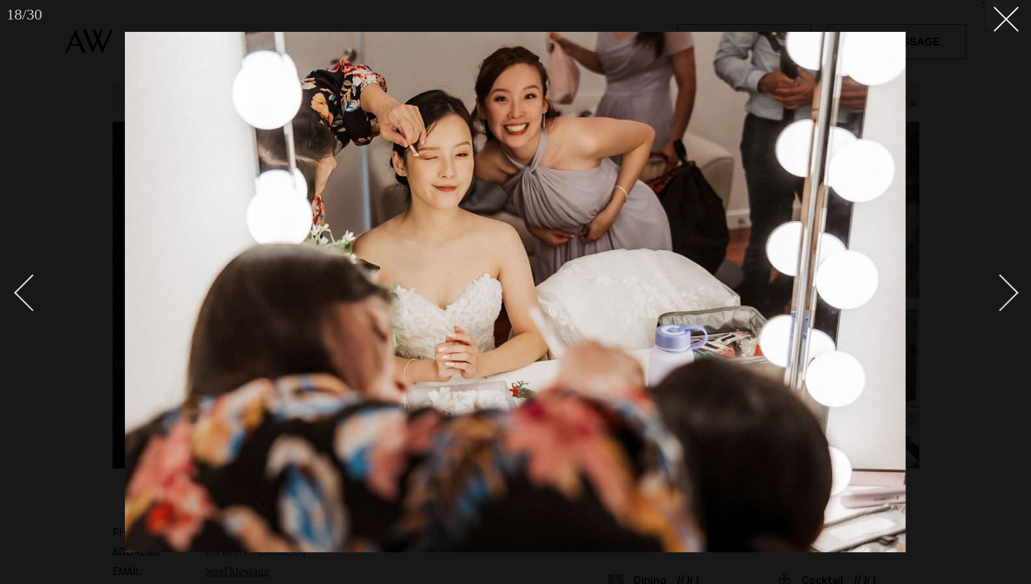
click at [1005, 300] on div "Next slide" at bounding box center [999, 292] width 37 height 37
